Goal: Information Seeking & Learning: Find specific page/section

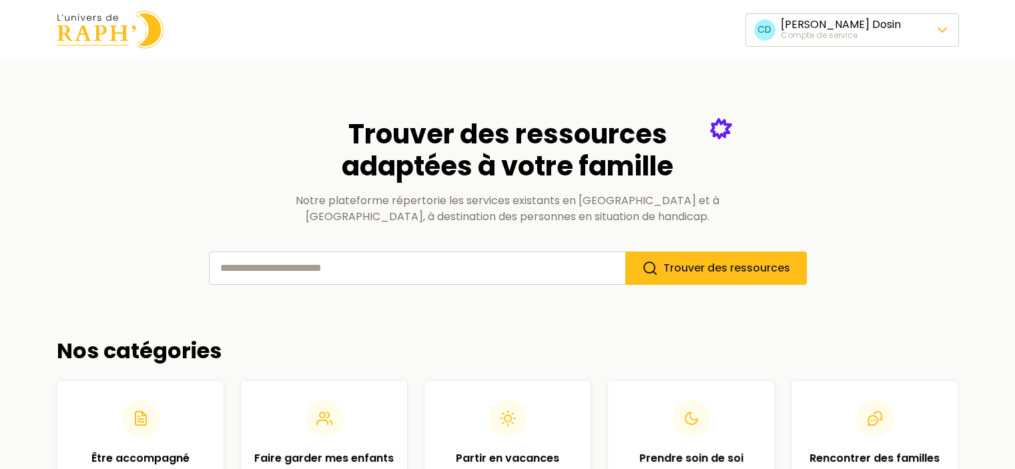
click at [434, 269] on input "search" at bounding box center [417, 268] width 416 height 33
type input "**********"
click at [760, 258] on button "Trouver des ressources" at bounding box center [716, 268] width 182 height 33
